Goal: Find contact information: Find contact information

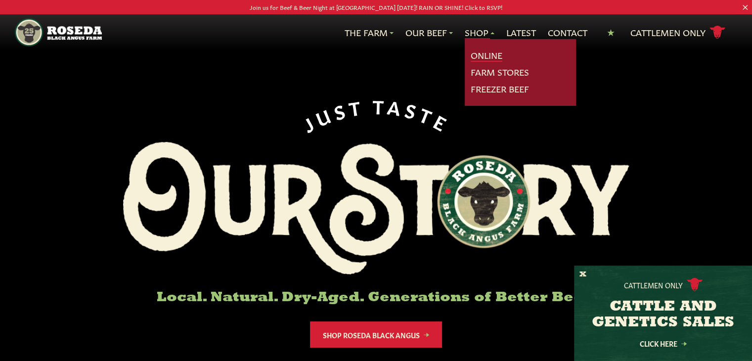
click at [480, 55] on link "Online" at bounding box center [487, 55] width 32 height 13
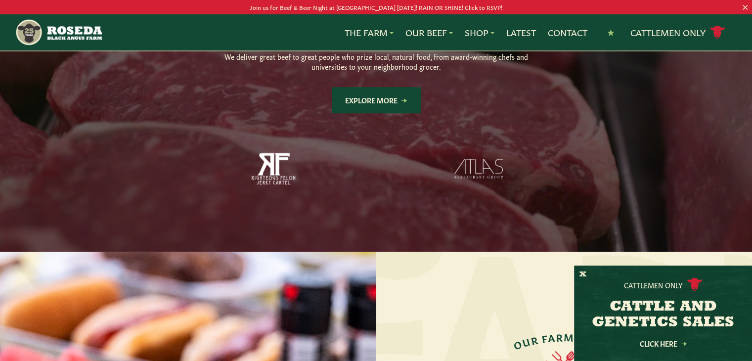
scroll to position [882, 0]
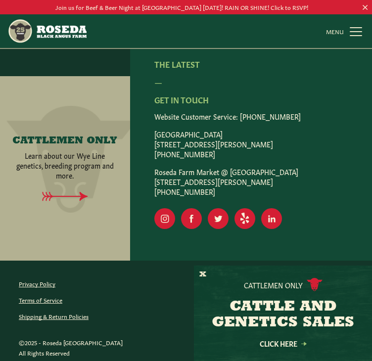
scroll to position [1520, 0]
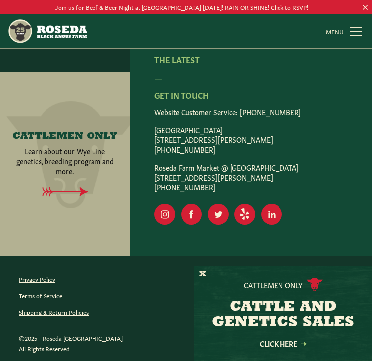
drag, startPoint x: 210, startPoint y: 185, endPoint x: 150, endPoint y: 127, distance: 83.6
click at [150, 127] on div "Shop Online Our Story Meet The Team Sustainability Know Your Beef FAQ Where To …" at bounding box center [251, 52] width 242 height 409
copy div "[GEOGRAPHIC_DATA] [STREET_ADDRESS][PERSON_NAME] [PHONE_NUMBER] [GEOGRAPHIC_DATA…"
click at [150, 127] on div "Shop Online Our Story Meet The Team Sustainability Know Your Beef FAQ Where To …" at bounding box center [251, 52] width 242 height 409
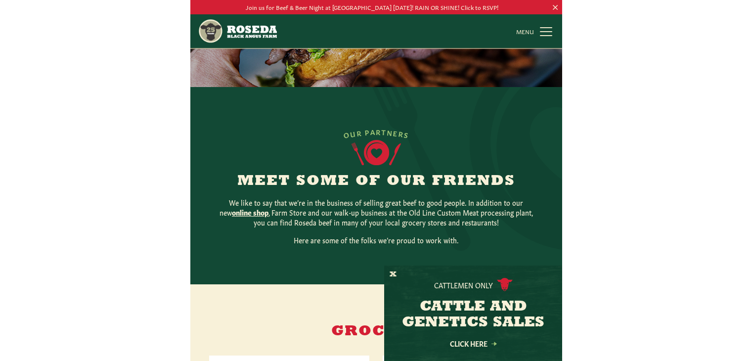
scroll to position [0, 0]
